Goal: Find contact information: Obtain details needed to contact an individual or organization

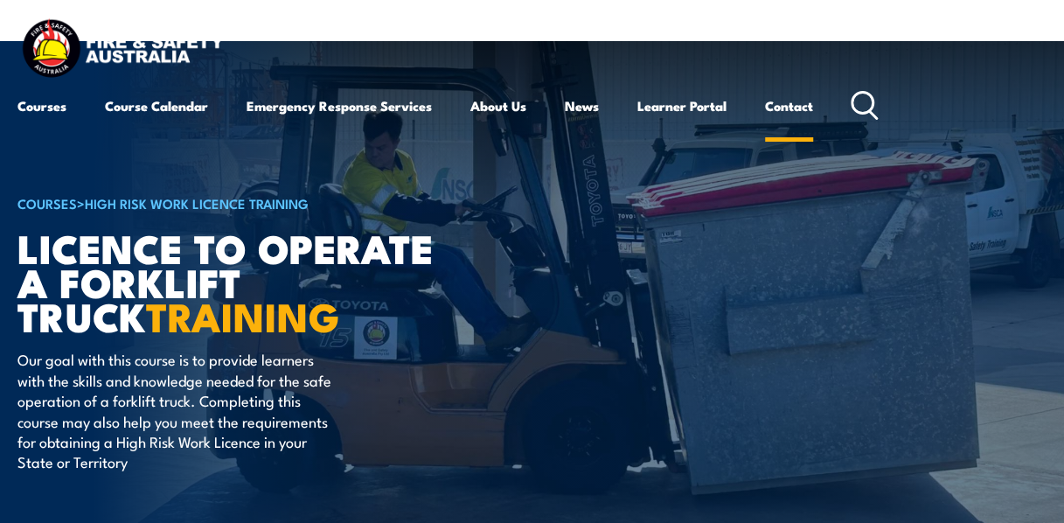
click at [796, 110] on link "Contact" at bounding box center [789, 106] width 48 height 42
